Goal: Register for event/course

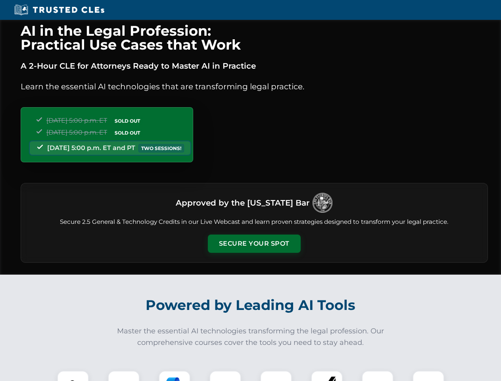
click at [254, 244] on button "Secure Your Spot" at bounding box center [254, 244] width 93 height 18
click at [73, 376] on img at bounding box center [73, 386] width 23 height 23
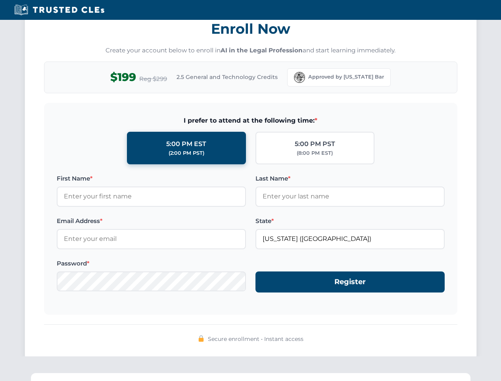
scroll to position [779, 0]
